Goal: Information Seeking & Learning: Learn about a topic

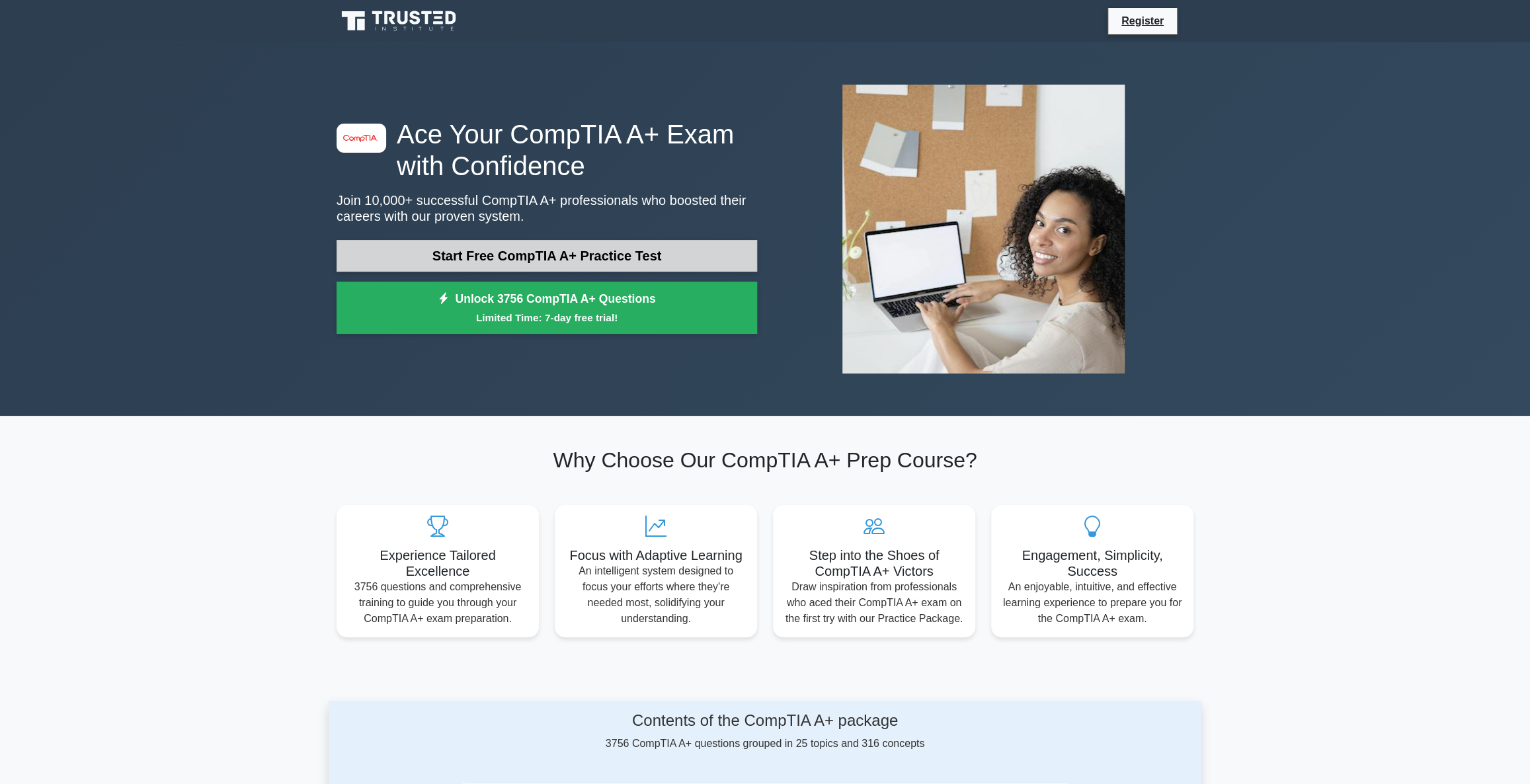
click at [499, 253] on link "Start Free CompTIA A+ Practice Test" at bounding box center [546, 255] width 420 height 32
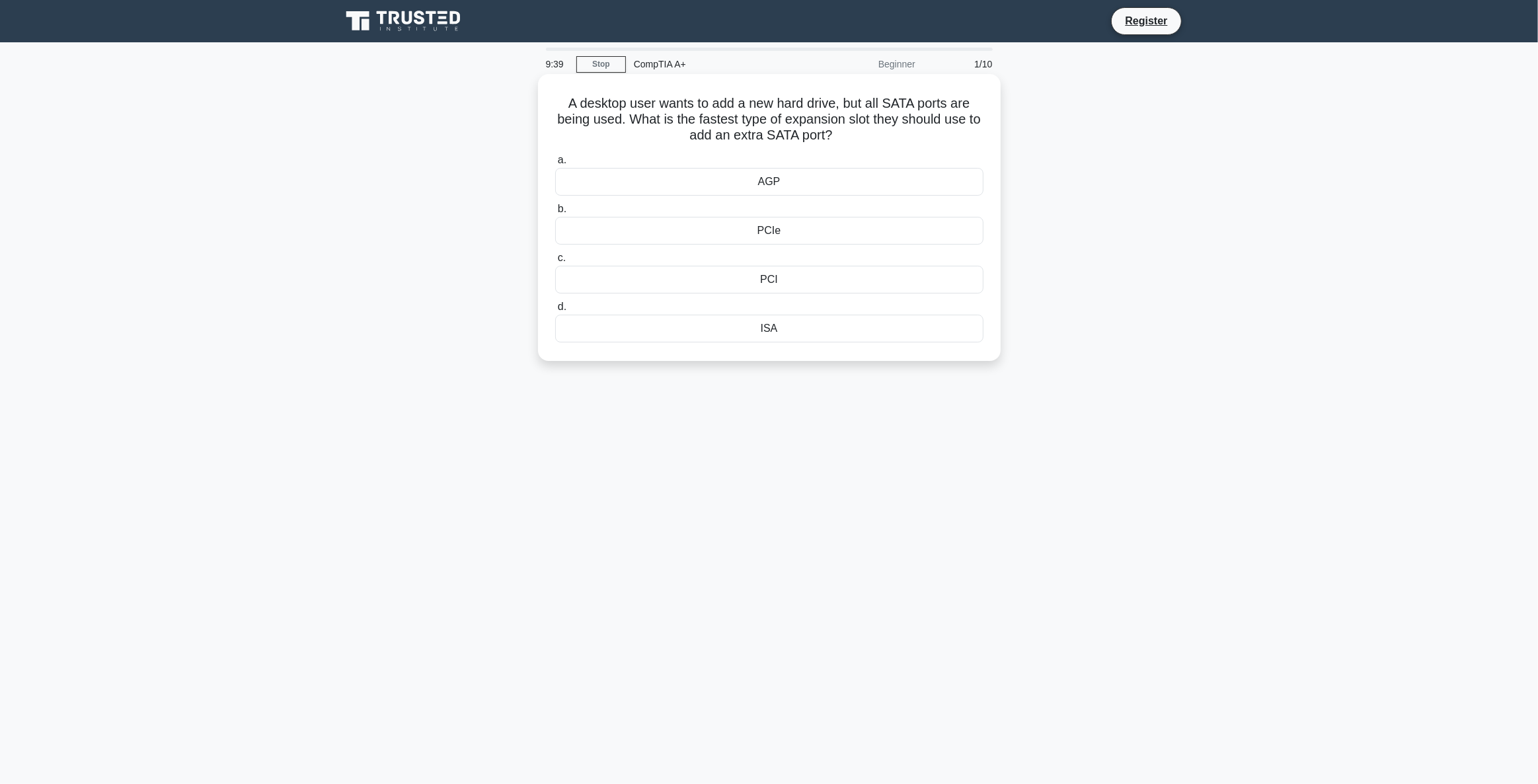
click at [781, 237] on div "PCIe" at bounding box center [769, 231] width 428 height 27
click at [555, 213] on input "b. PCIe" at bounding box center [555, 209] width 0 height 8
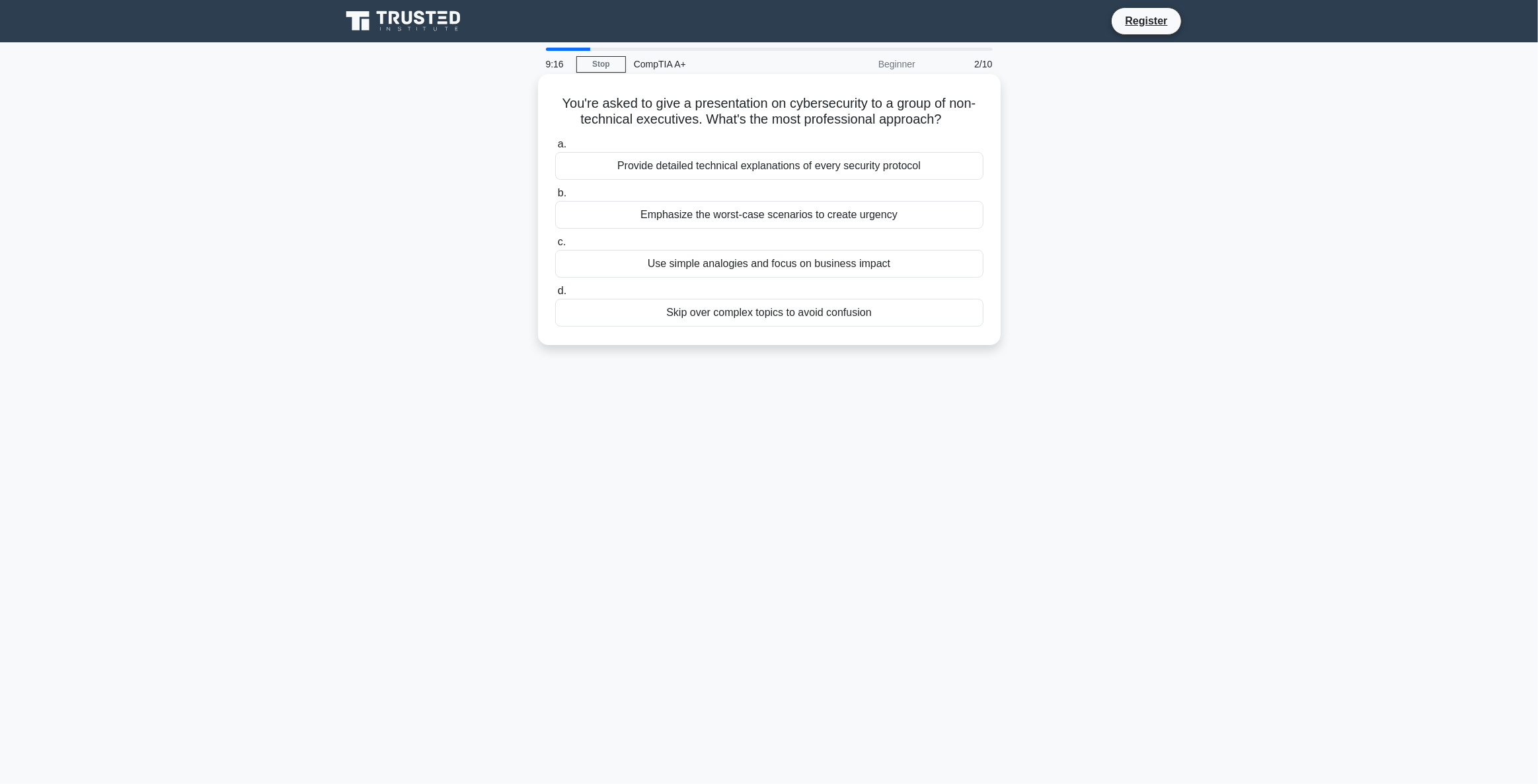
click at [862, 264] on div "Use simple analogies and focus on business impact" at bounding box center [769, 263] width 428 height 27
click at [555, 246] on input "c. Use simple analogies and focus on business impact" at bounding box center [555, 242] width 0 height 8
click at [799, 314] on div "Memory Manager" at bounding box center [769, 313] width 428 height 27
click at [555, 295] on input "d. Memory Manager" at bounding box center [555, 291] width 0 height 8
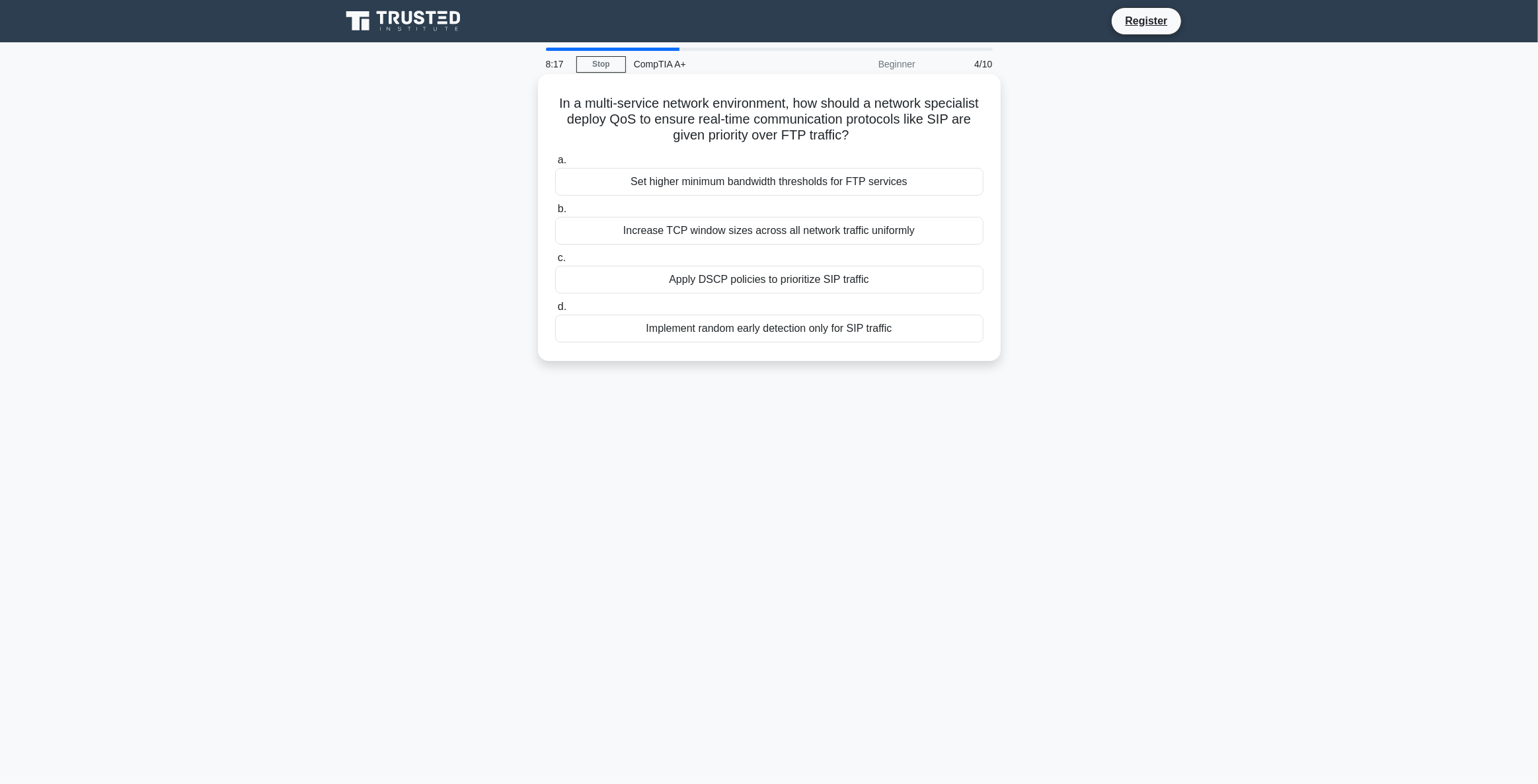
click at [753, 240] on div "Increase TCP window sizes across all network traffic uniformly" at bounding box center [769, 231] width 428 height 27
click at [555, 213] on input "b. Increase TCP window sizes across all network traffic uniformly" at bounding box center [555, 209] width 0 height 8
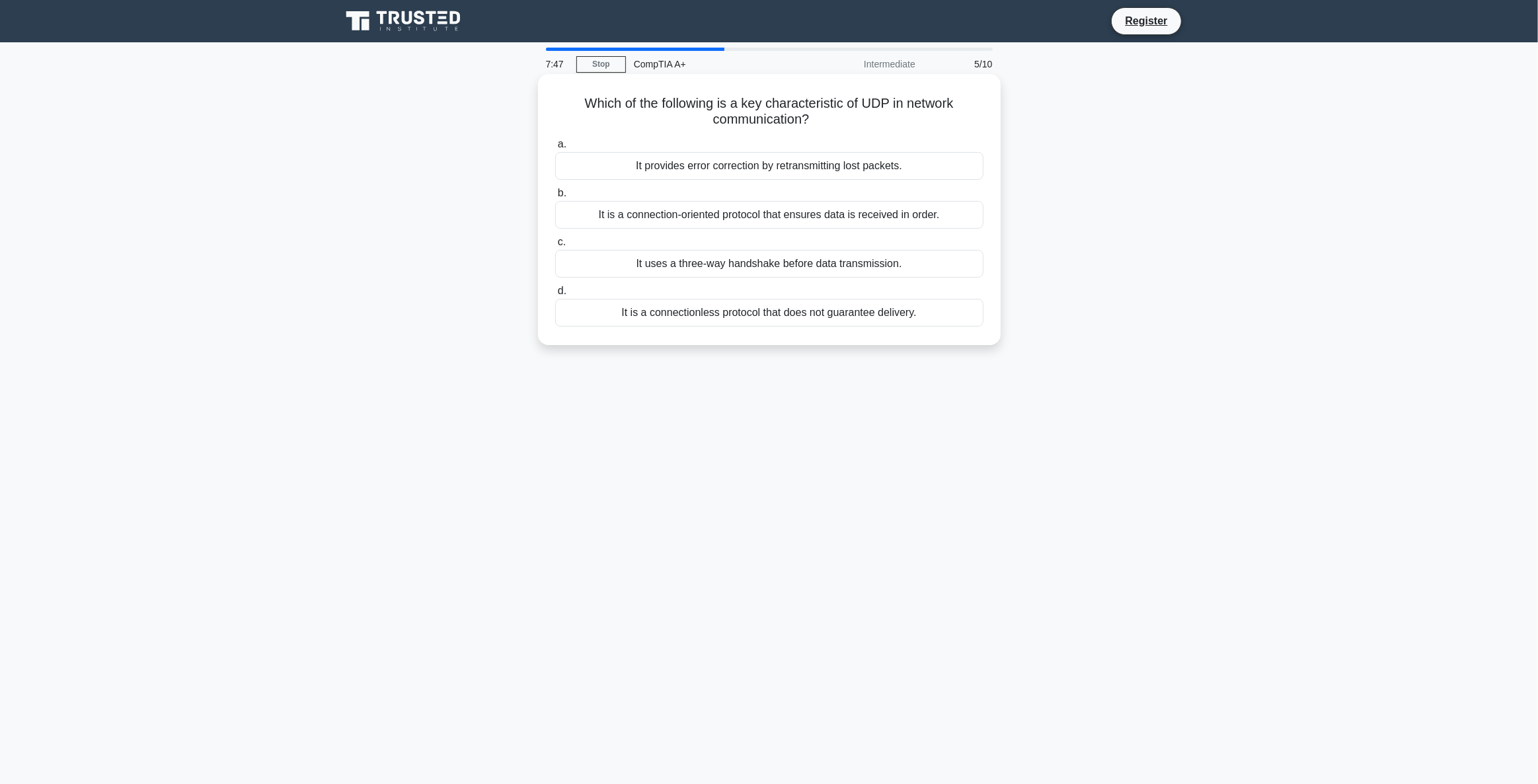
click at [754, 173] on div "It provides error correction by retransmitting lost packets." at bounding box center [769, 166] width 428 height 27
click at [555, 149] on input "a. It provides error correction by retransmitting lost packets." at bounding box center [555, 144] width 0 height 8
drag, startPoint x: 585, startPoint y: 116, endPoint x: 635, endPoint y: 118, distance: 50.0
click at [635, 118] on h5 "Which cloud computing model allows users to access computing resources over the…" at bounding box center [769, 112] width 431 height 33
click at [794, 220] on div "Pay-as-you-go model" at bounding box center [769, 215] width 428 height 27
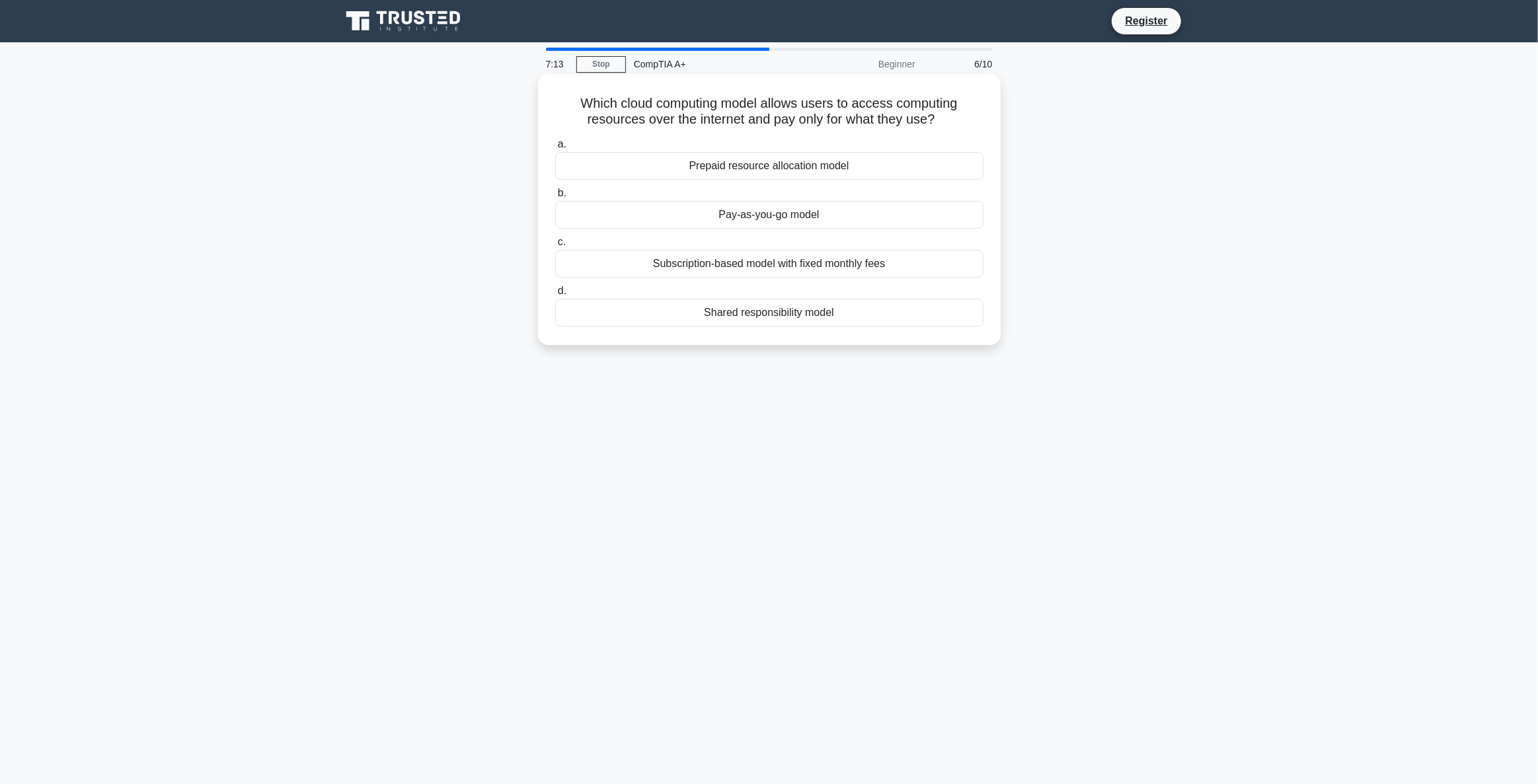
click at [555, 198] on input "b. Pay-as-you-go model" at bounding box center [555, 193] width 0 height 8
click at [801, 306] on div "Over-the-air updates" at bounding box center [769, 313] width 428 height 27
click at [555, 295] on input "d. Over-the-air updates" at bounding box center [555, 291] width 0 height 8
click at [787, 311] on div "Adware" at bounding box center [769, 313] width 428 height 27
click at [555, 295] on input "d. Adware" at bounding box center [555, 291] width 0 height 8
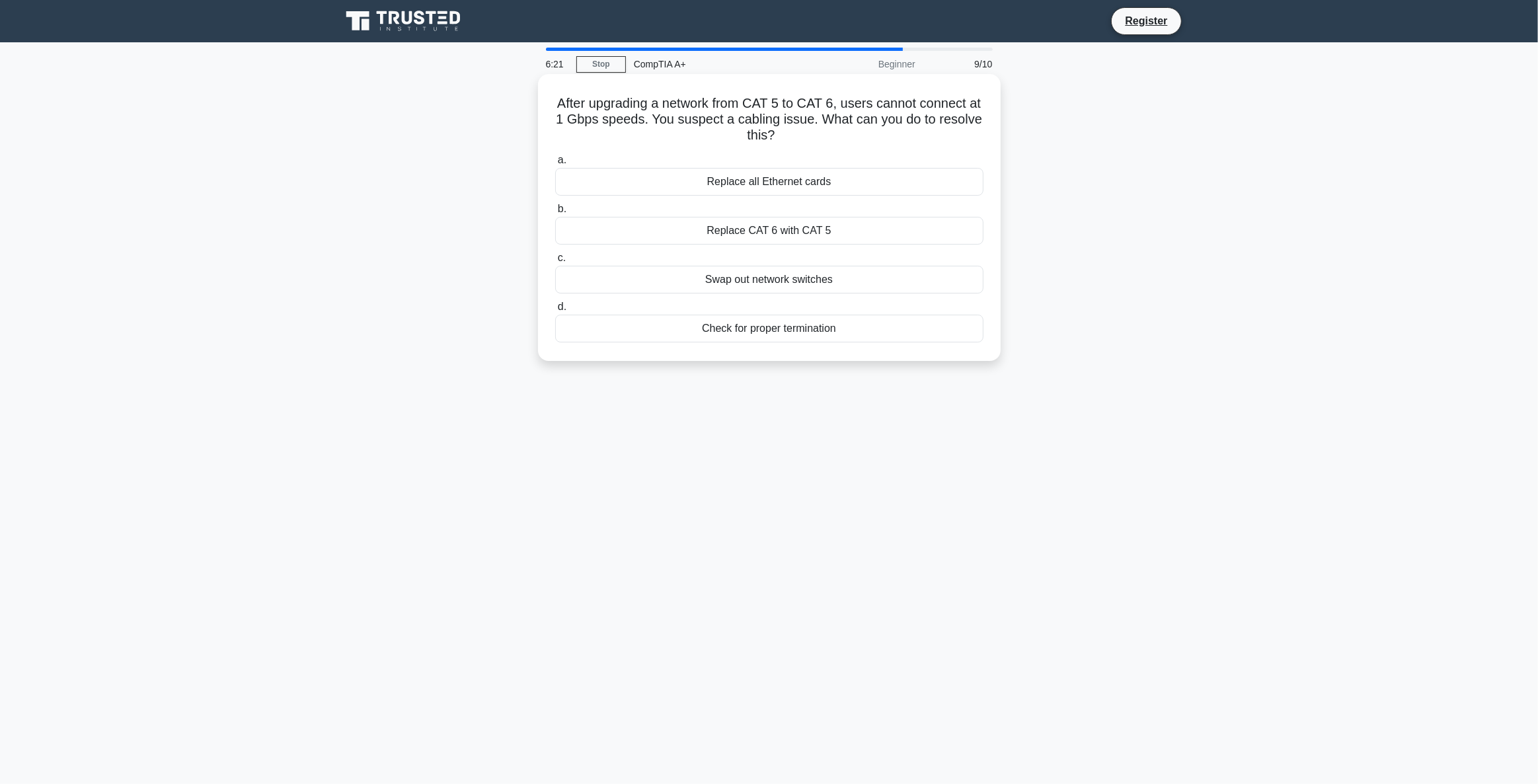
click at [769, 330] on div "Check for proper termination" at bounding box center [769, 328] width 428 height 27
click at [555, 311] on input "d. Check for proper termination" at bounding box center [555, 306] width 0 height 8
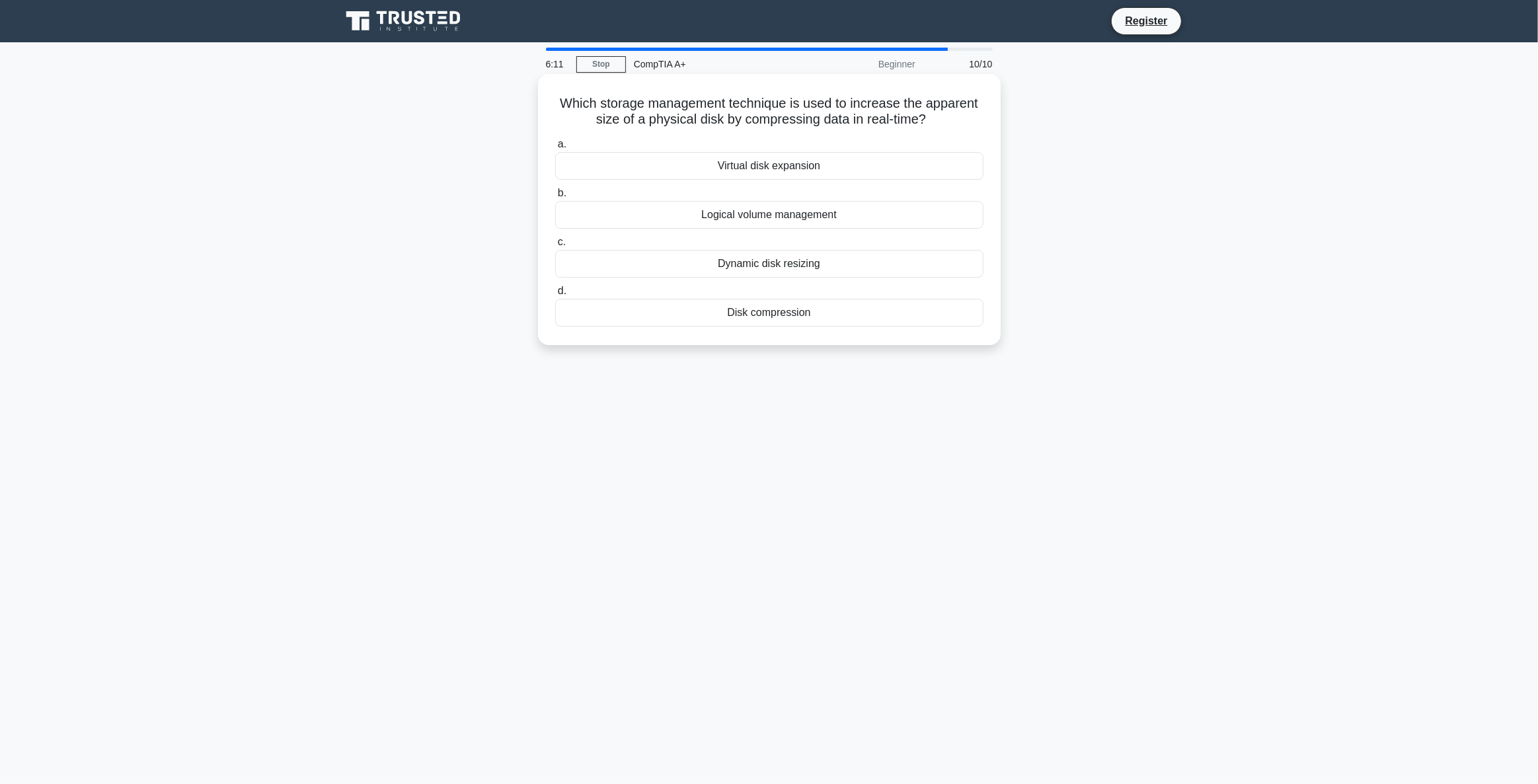
click at [793, 317] on div "Disk compression" at bounding box center [769, 313] width 428 height 27
click at [555, 295] on input "d. Disk compression" at bounding box center [555, 291] width 0 height 8
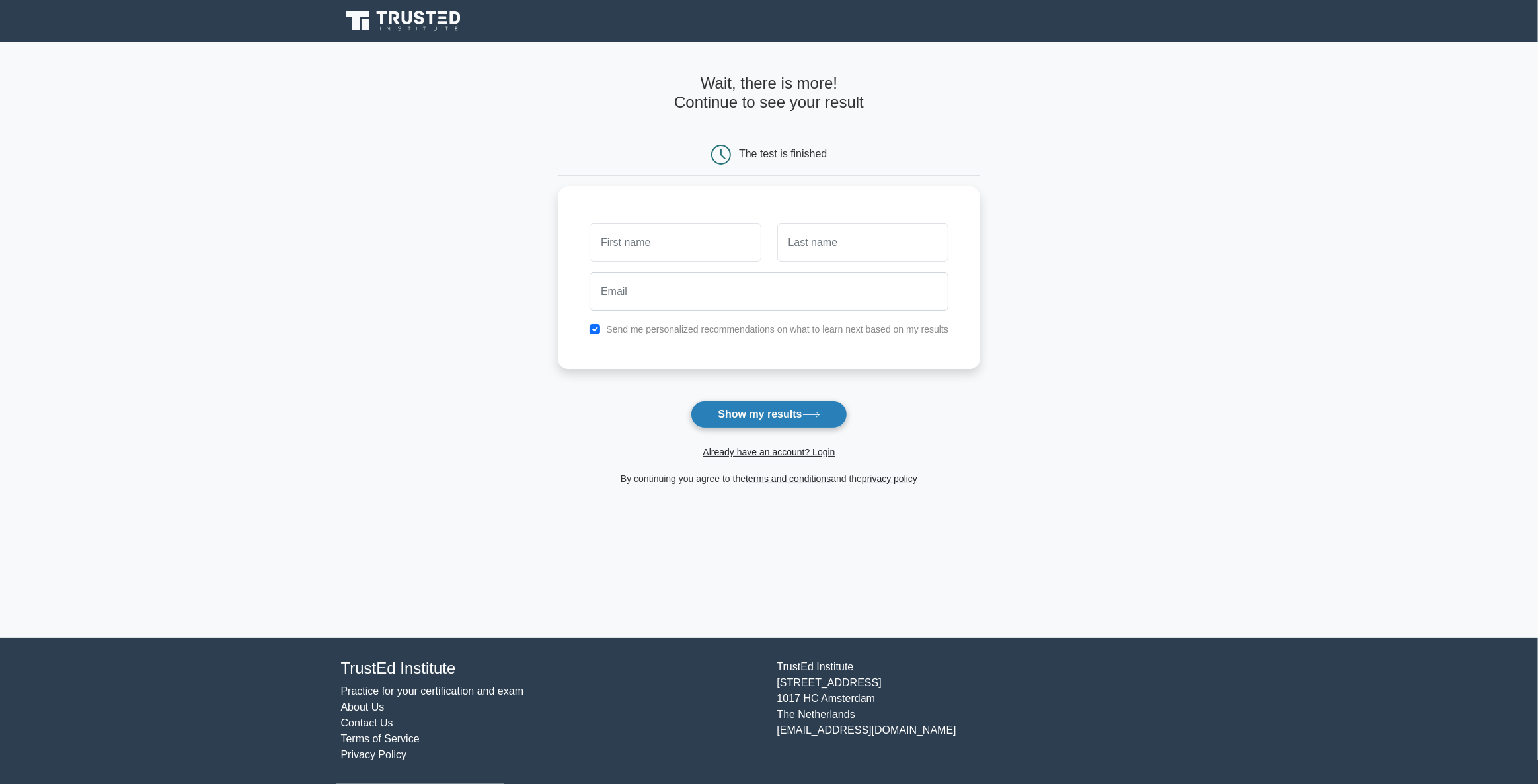
click at [812, 413] on icon at bounding box center [812, 414] width 18 height 7
type input "J"
type input "B"
click at [594, 324] on input "checkbox" at bounding box center [595, 326] width 11 height 11
checkbox input "false"
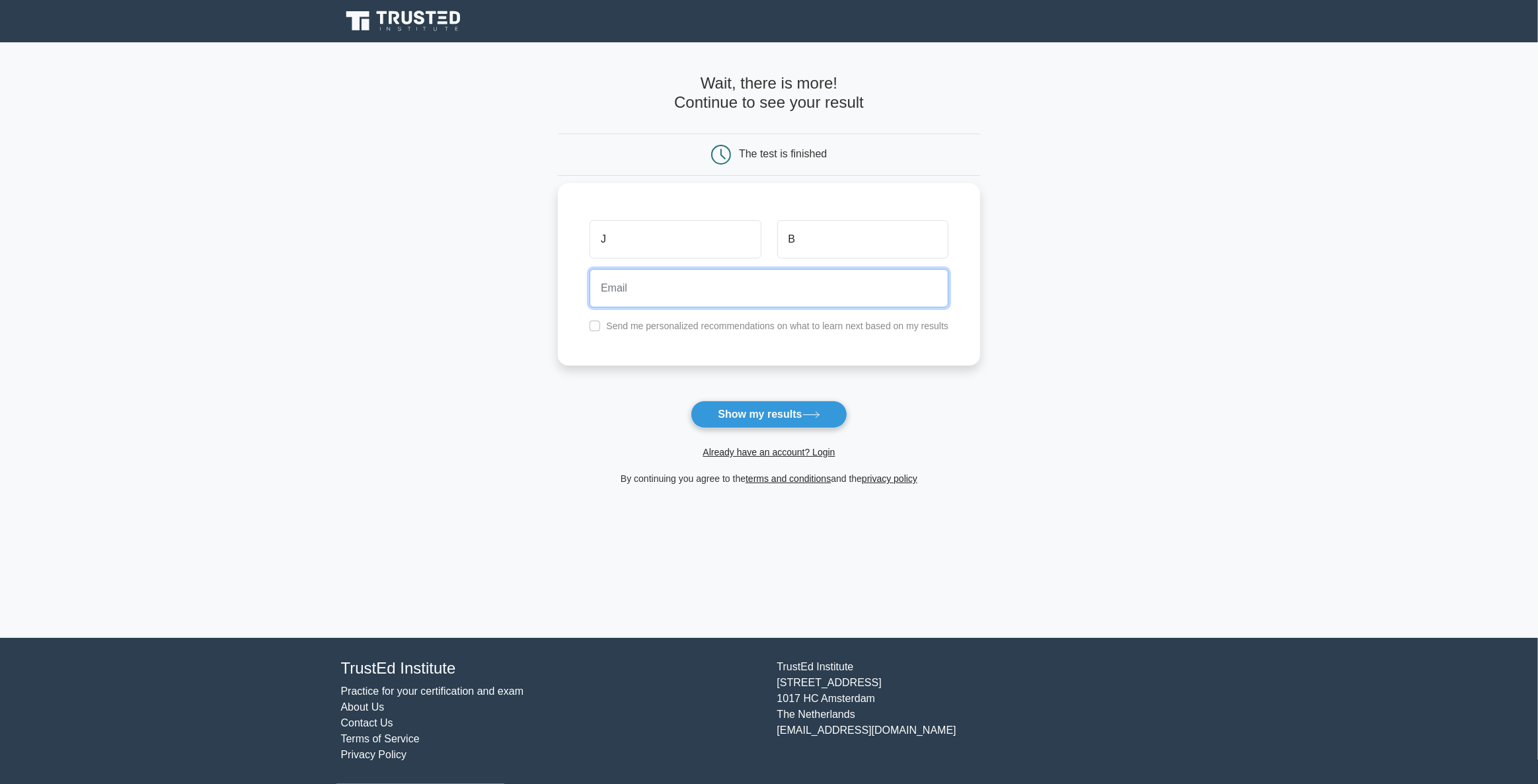
click at [708, 293] on input "email" at bounding box center [769, 288] width 359 height 38
type input "jtbirch101@gmail.com"
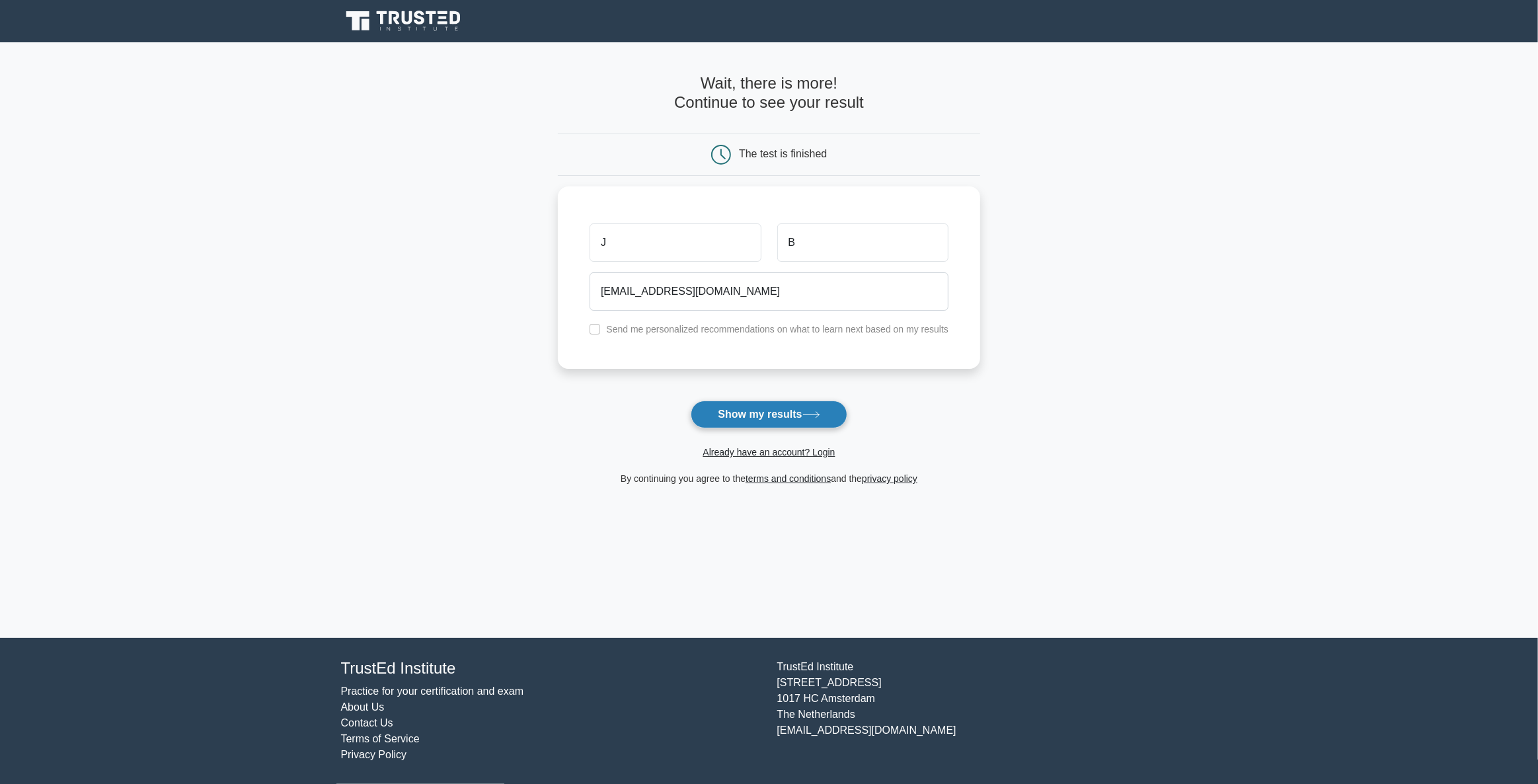
click at [818, 418] on icon at bounding box center [812, 414] width 18 height 7
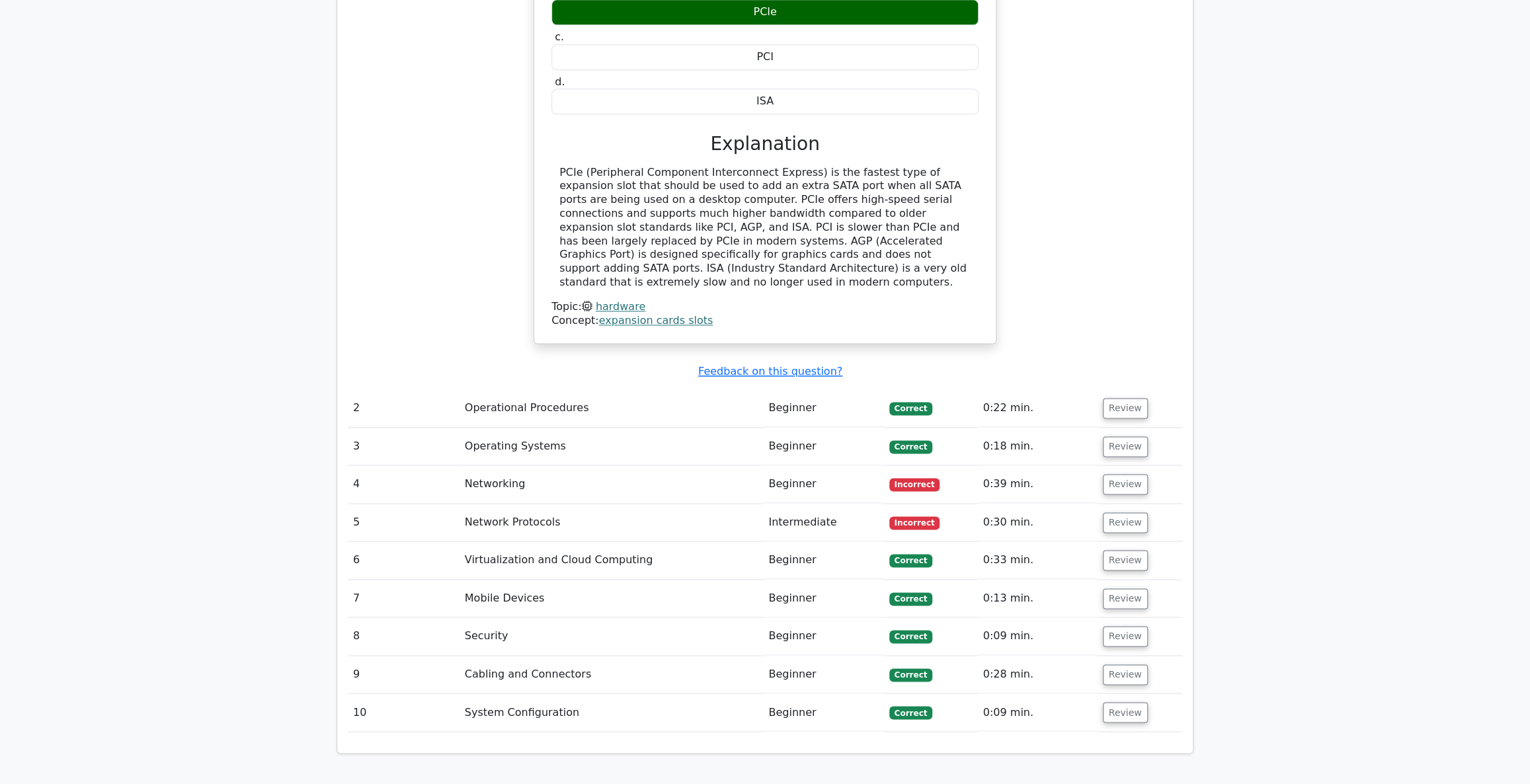
scroll to position [1442, 0]
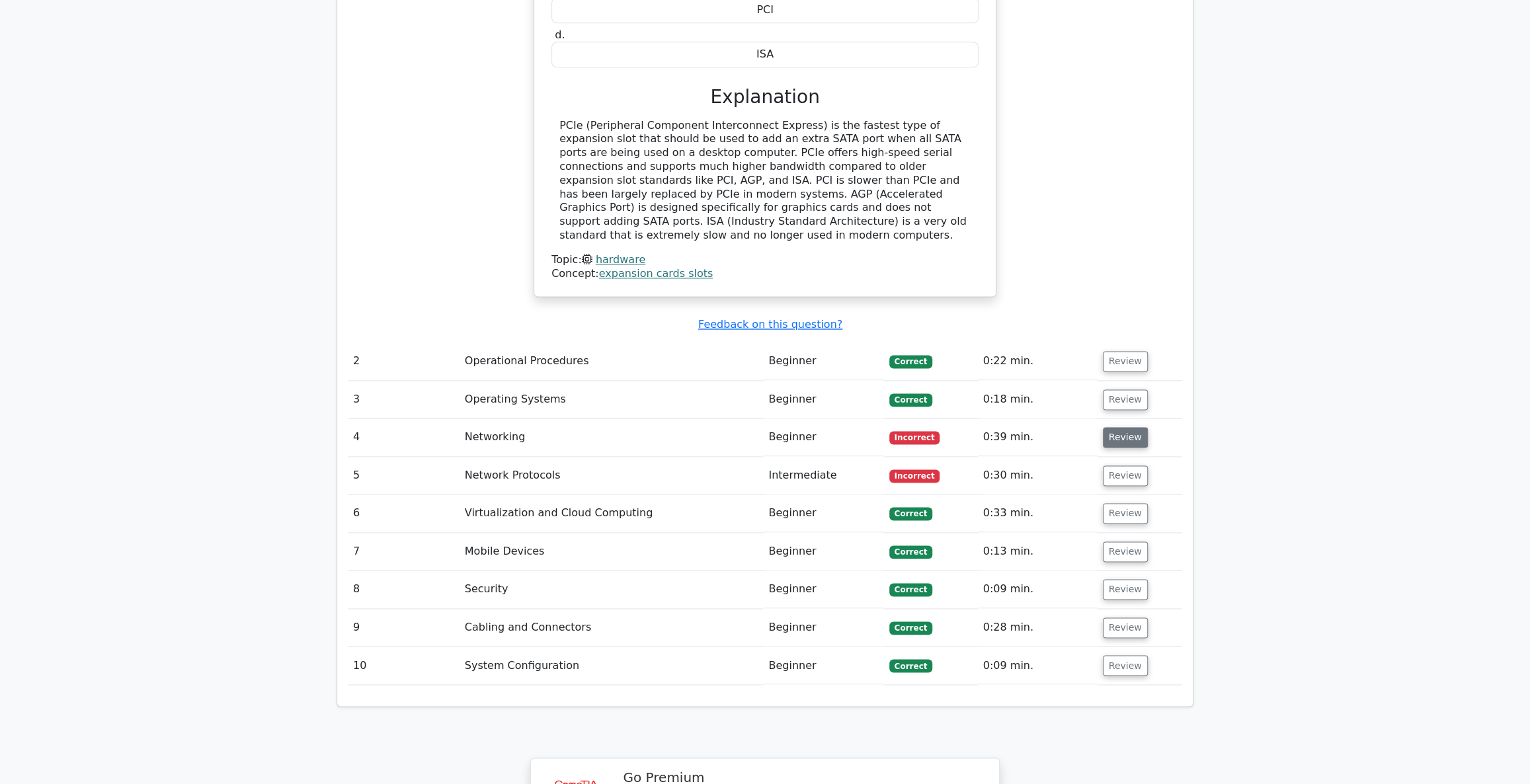
click at [1106, 427] on button "Review" at bounding box center [1125, 437] width 45 height 20
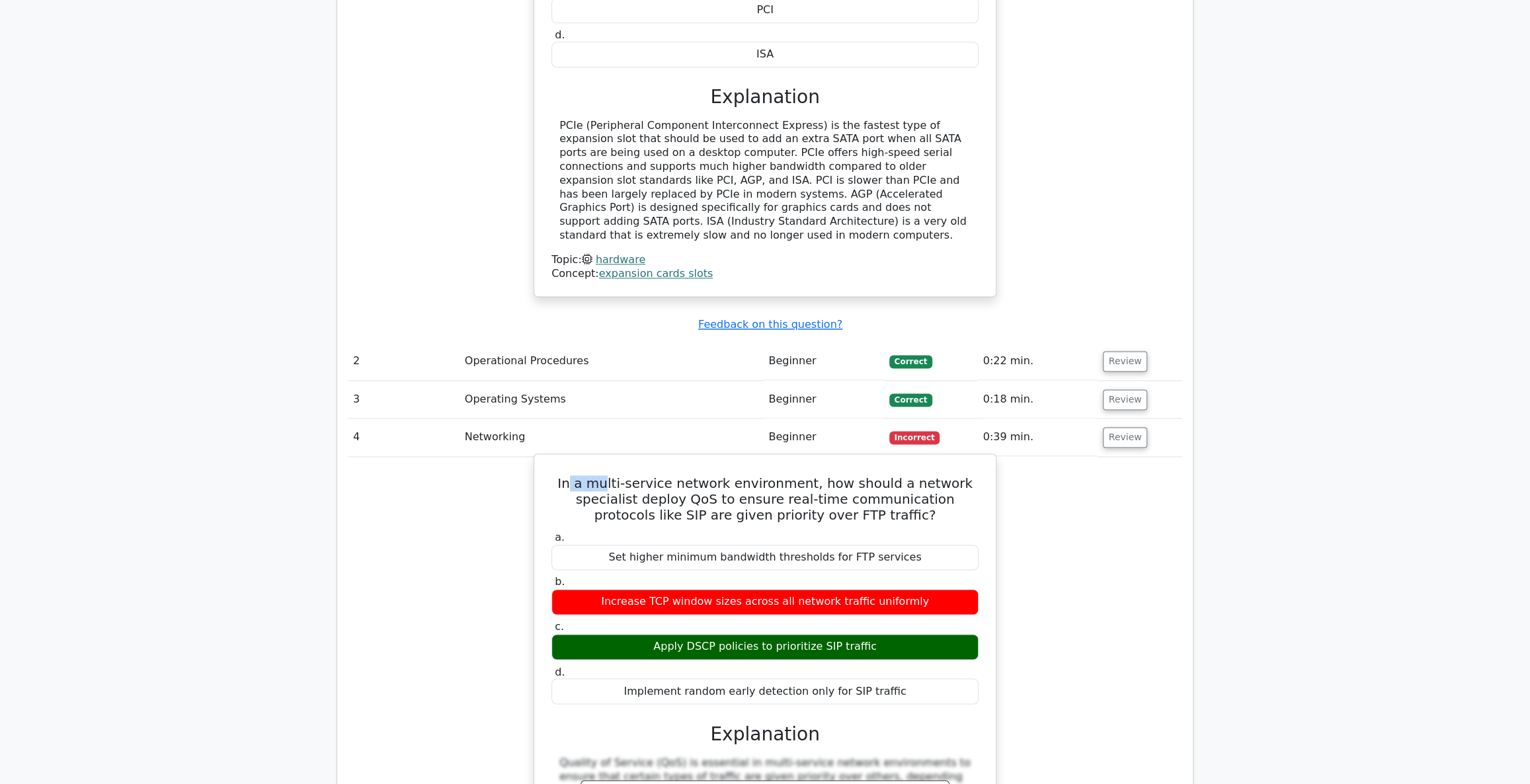
drag, startPoint x: 586, startPoint y: 421, endPoint x: 620, endPoint y: 420, distance: 34.0
click at [620, 475] on h5 "In a multi-service network environment, how should a network specialist deploy …" at bounding box center [765, 499] width 430 height 48
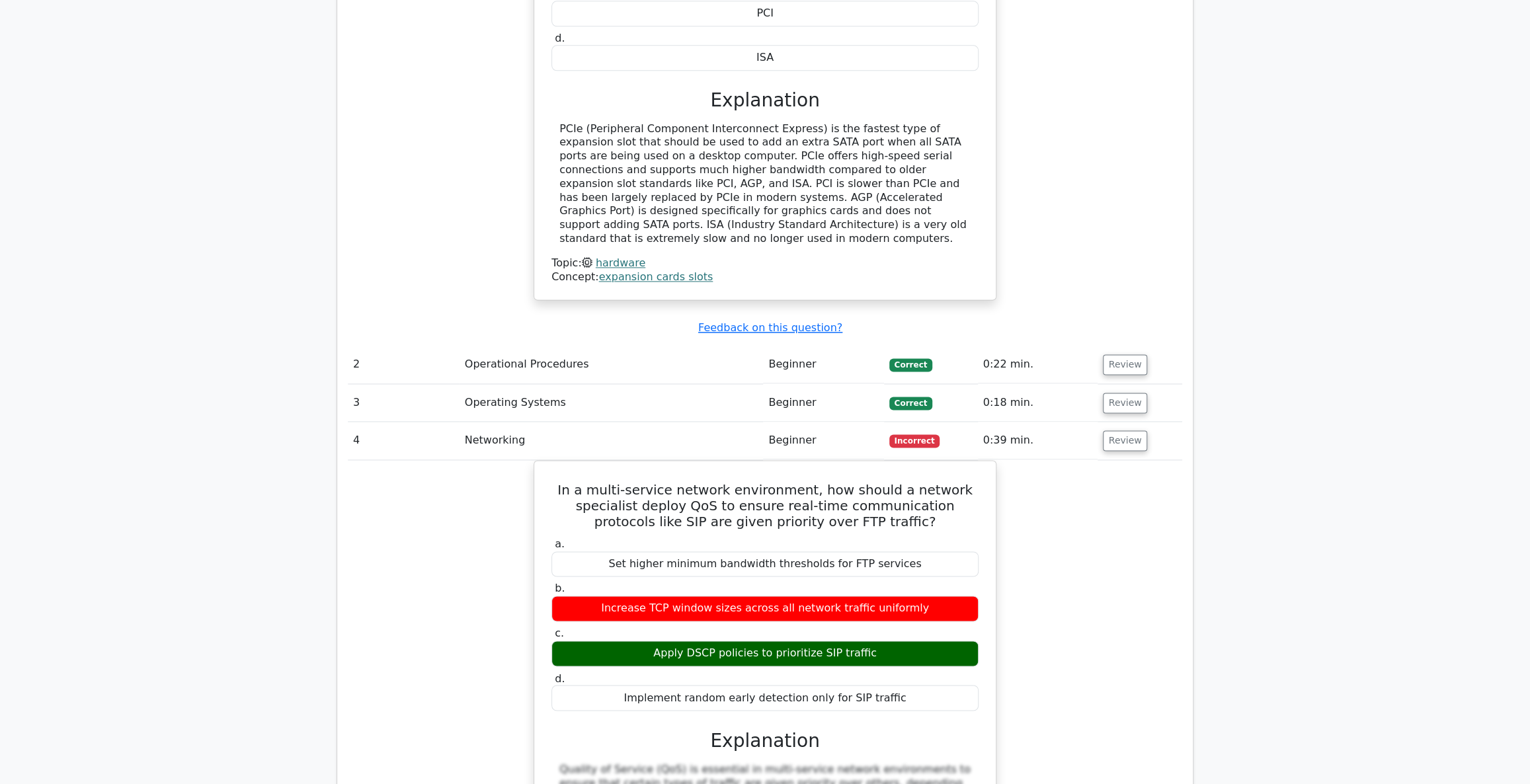
drag, startPoint x: 1264, startPoint y: 451, endPoint x: 1206, endPoint y: 434, distance: 60.4
click at [1263, 451] on main "image/svg+xml Go Premium CompTIA A+ Preparation Package (2025) 4902 Superior-gr…" at bounding box center [765, 278] width 1530 height 3354
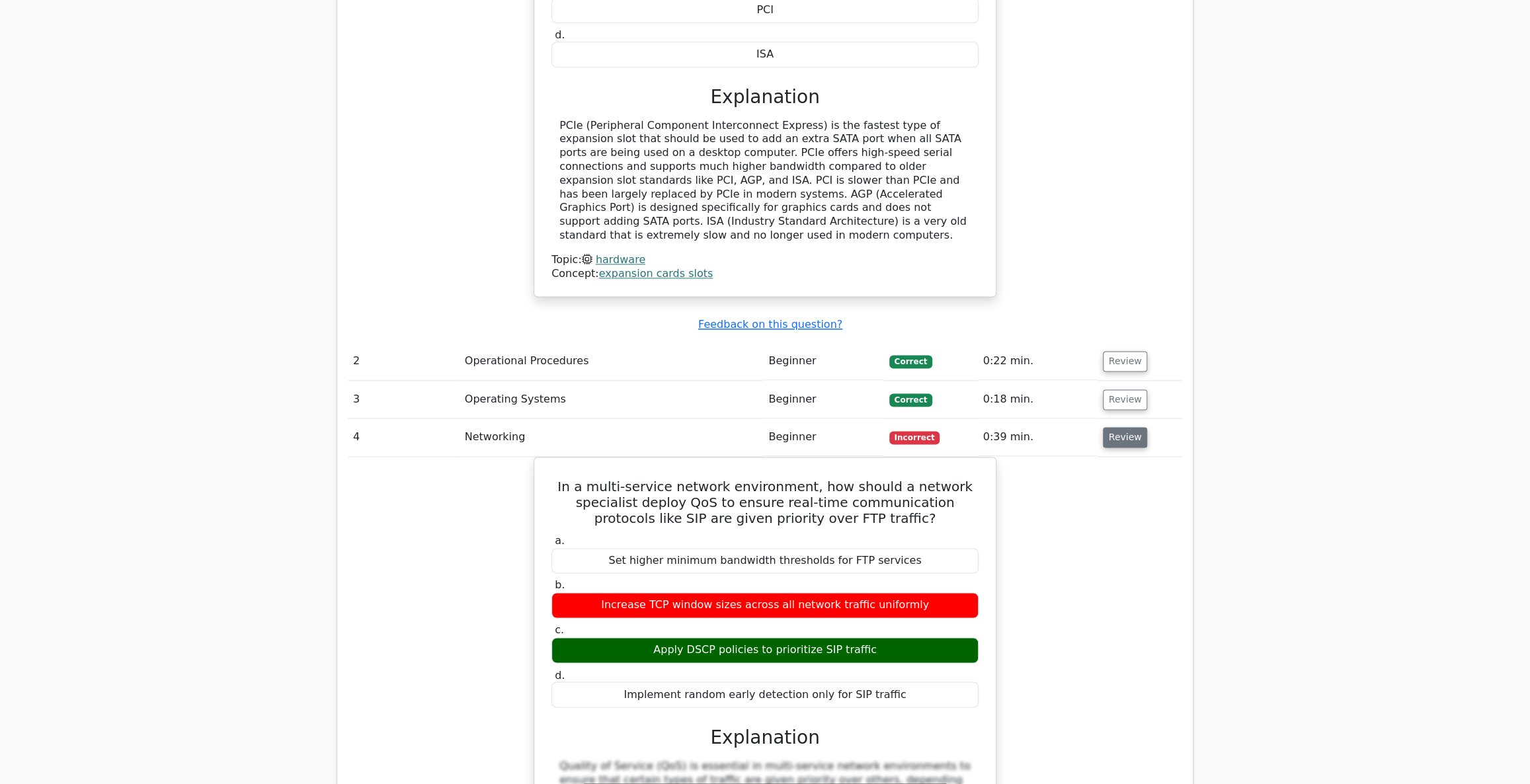
click at [1123, 427] on button "Review" at bounding box center [1125, 437] width 45 height 20
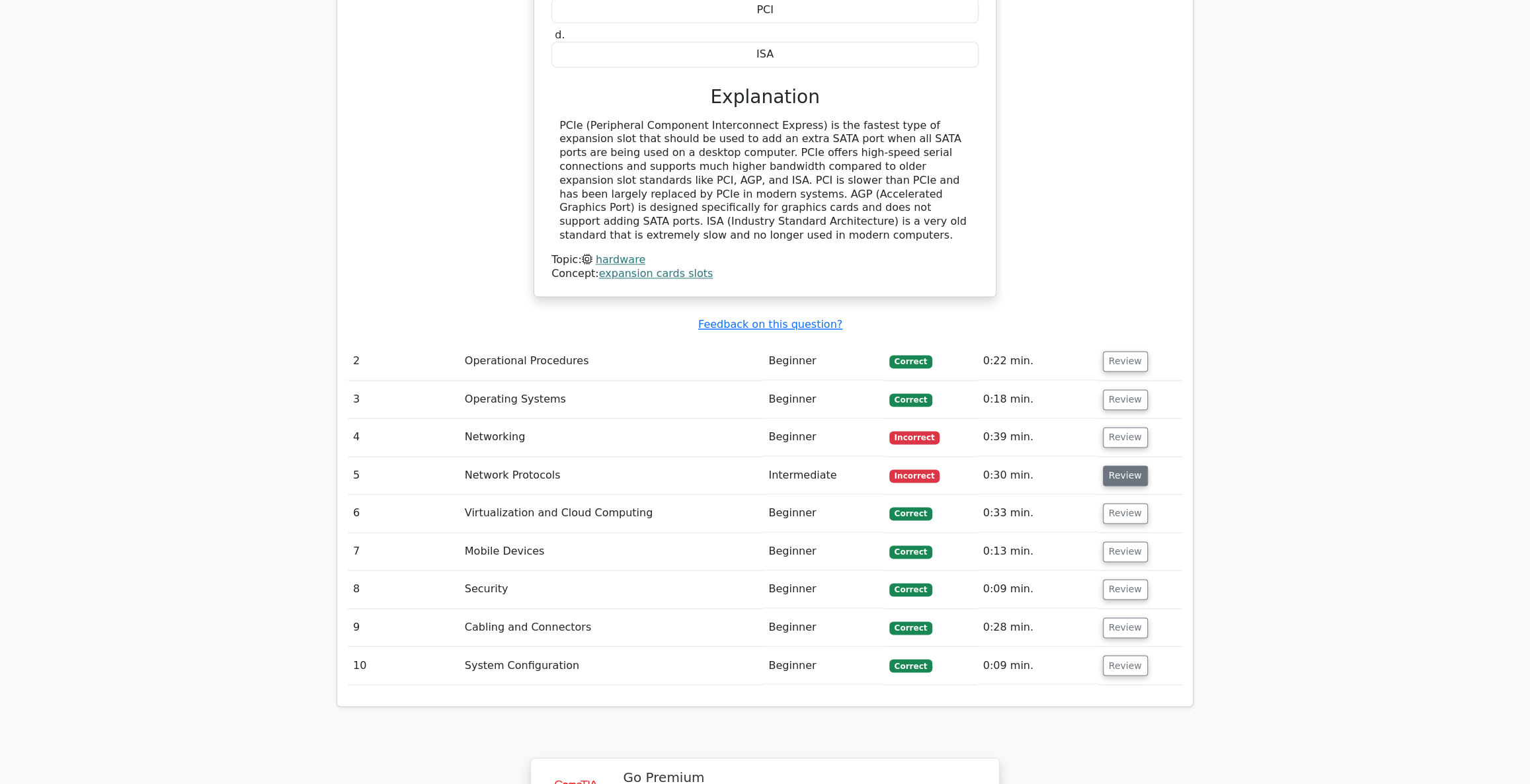
click at [1107, 466] on button "Review" at bounding box center [1125, 476] width 45 height 20
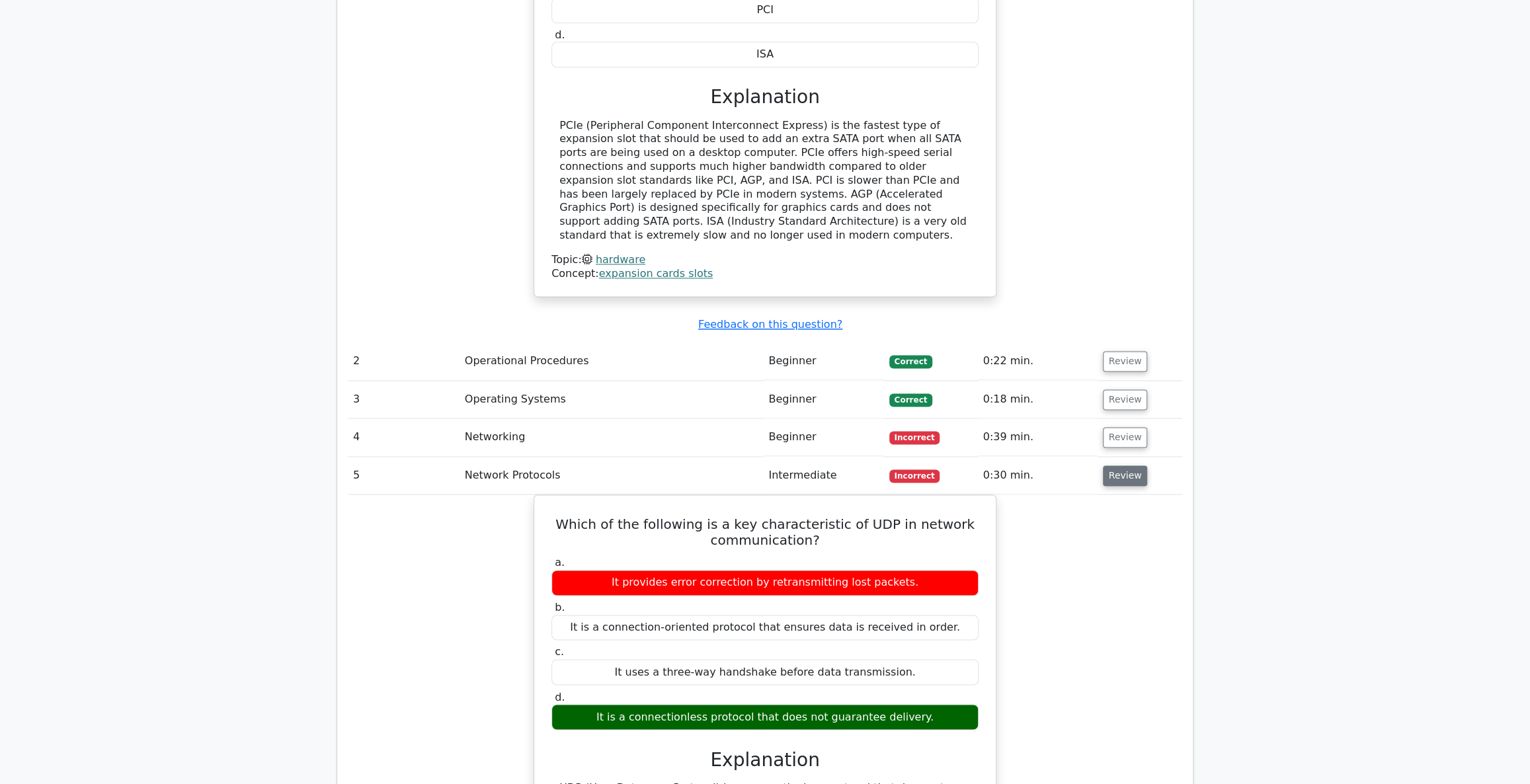
click at [1110, 466] on button "Review" at bounding box center [1125, 476] width 45 height 20
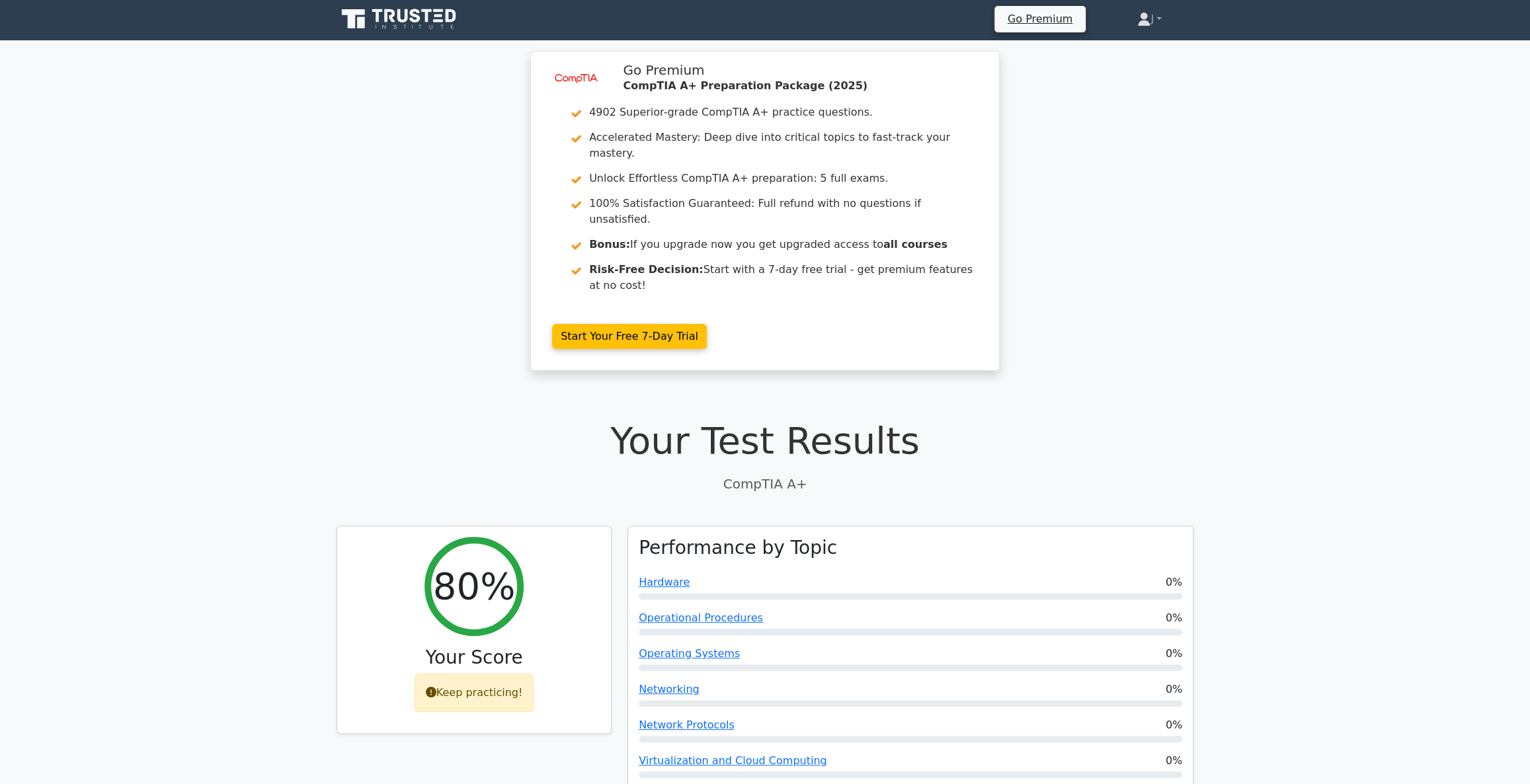
scroll to position [0, 0]
